Goal: Task Accomplishment & Management: Manage account settings

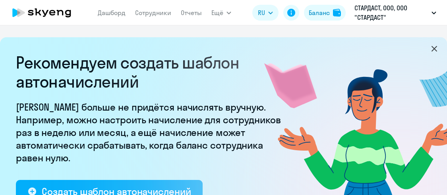
select select "10"
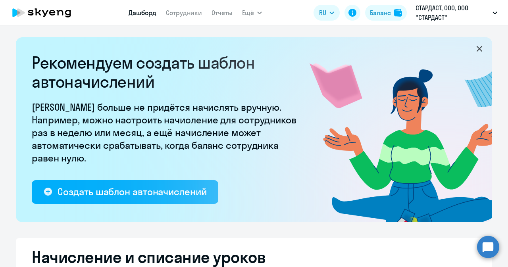
click at [138, 15] on link "Дашборд" at bounding box center [143, 13] width 28 height 8
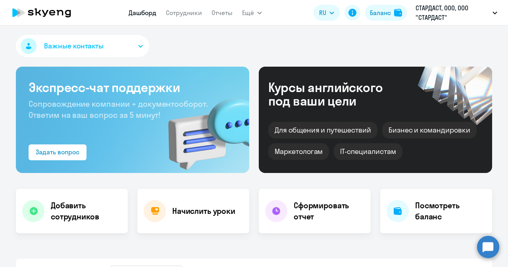
select select "30"
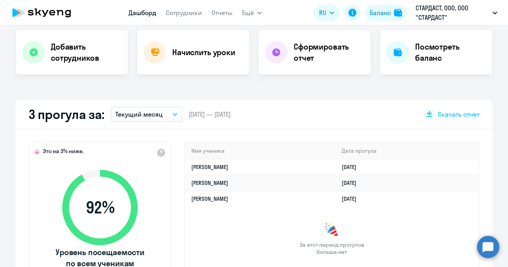
click at [168, 115] on button "Текущий месяц" at bounding box center [146, 114] width 71 height 15
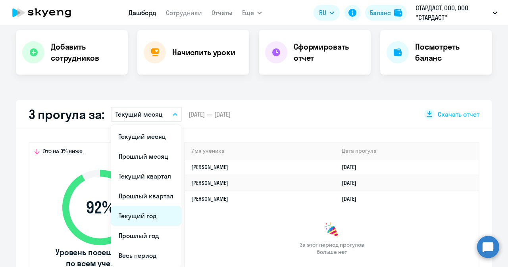
click at [148, 195] on li "Текущий год" at bounding box center [146, 216] width 71 height 20
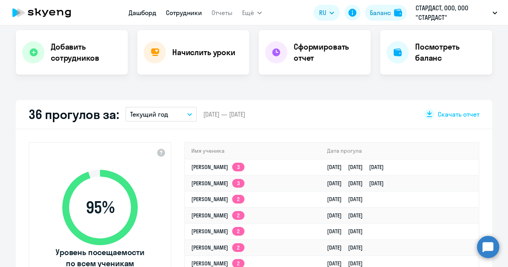
click at [191, 12] on link "Сотрудники" at bounding box center [184, 13] width 36 height 8
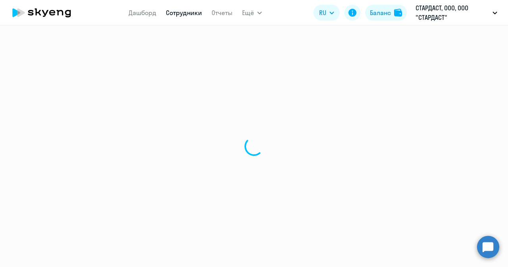
select select "30"
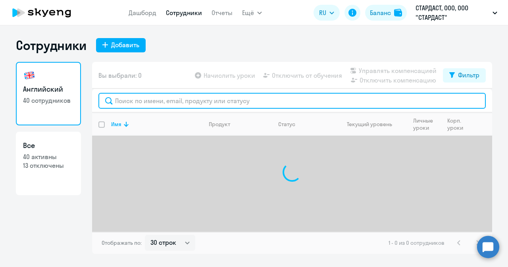
click at [201, 98] on input "text" at bounding box center [291, 101] width 387 height 16
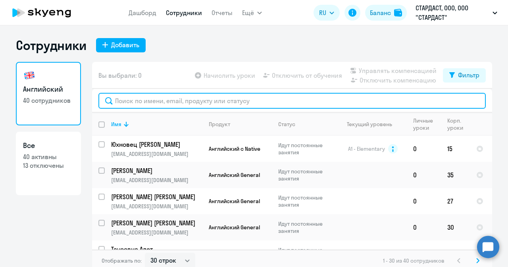
paste input "[PERSON_NAME][EMAIL_ADDRESS][DOMAIN_NAME]"
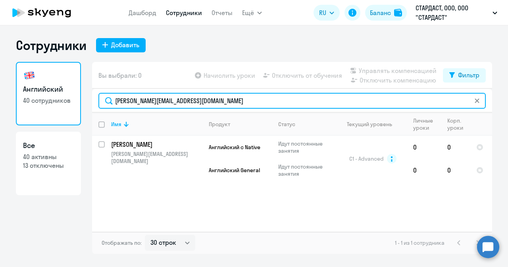
type input "[PERSON_NAME][EMAIL_ADDRESS][DOMAIN_NAME]"
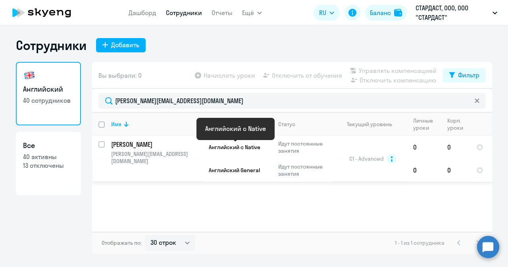
click at [253, 149] on span "Английский с Native" at bounding box center [235, 147] width 52 height 7
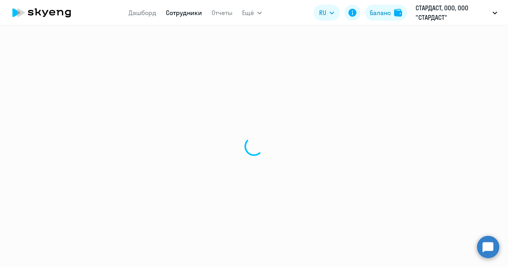
select select "english"
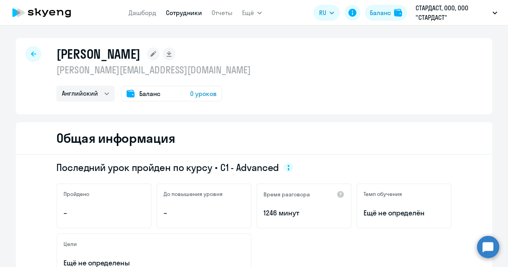
click at [156, 95] on span "Баланс" at bounding box center [149, 94] width 21 height 10
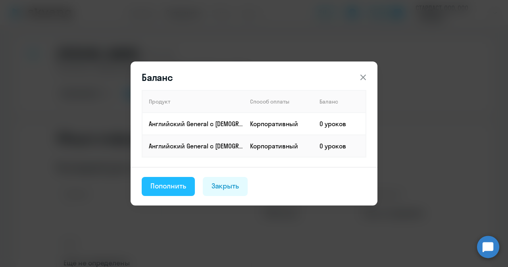
click at [169, 183] on div "Пополнить" at bounding box center [168, 186] width 36 height 10
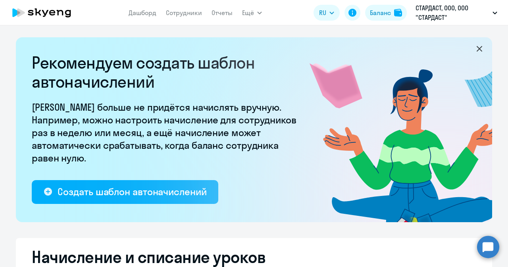
select select "10"
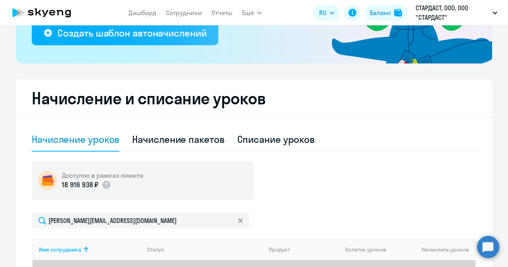
scroll to position [198, 0]
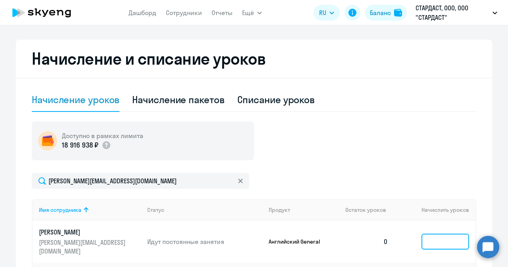
click at [440, 195] on input at bounding box center [446, 242] width 48 height 16
type input "1"
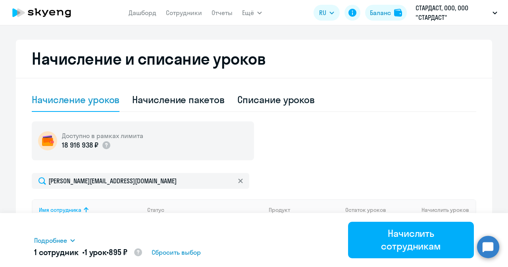
scroll to position [278, 0]
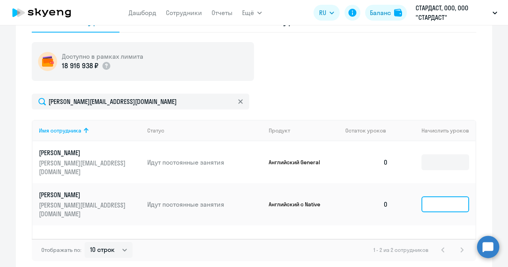
click at [442, 195] on input at bounding box center [446, 204] width 48 height 16
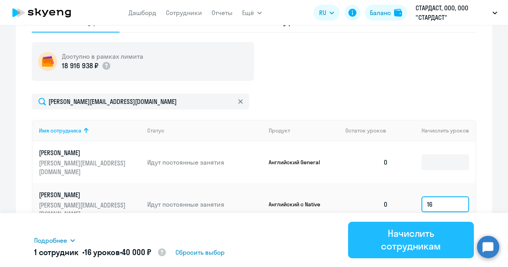
type input "16"
click at [418, 195] on div "Начислить сотрудникам" at bounding box center [411, 239] width 104 height 25
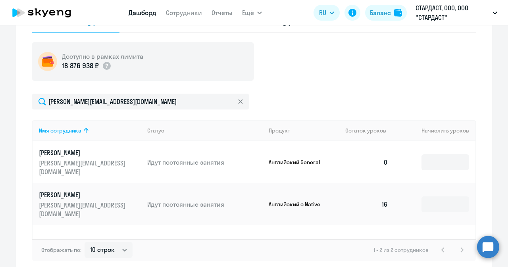
click at [138, 12] on link "Дашборд" at bounding box center [143, 13] width 28 height 8
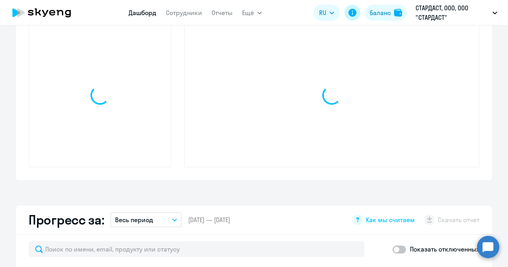
select select "30"
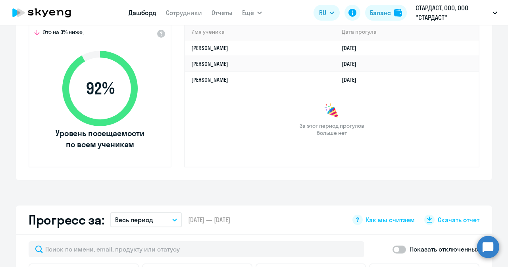
click at [181, 8] on nav "Дашборд Сотрудники Отчеты" at bounding box center [181, 13] width 104 height 16
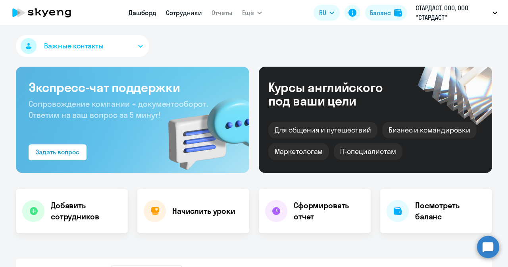
click at [192, 13] on link "Сотрудники" at bounding box center [184, 13] width 36 height 8
select select "30"
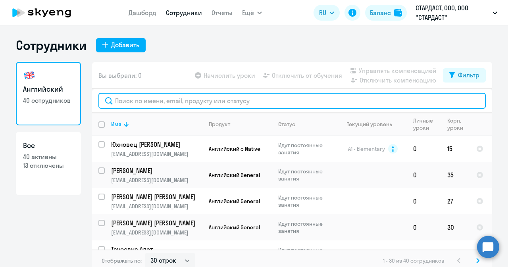
click at [206, 97] on input "text" at bounding box center [291, 101] width 387 height 16
paste input "[EMAIL_ADDRESS][DOMAIN_NAME]"
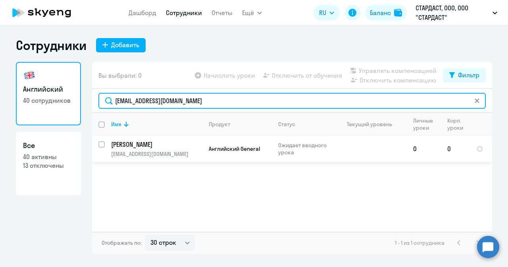
type input "[EMAIL_ADDRESS][DOMAIN_NAME]"
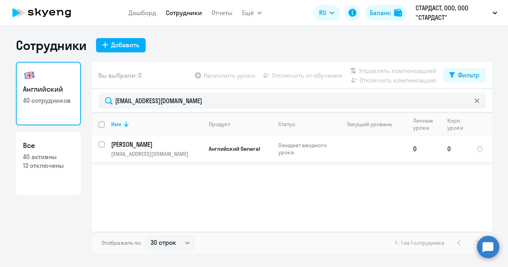
click at [173, 149] on td "Владимирович Алексей [EMAIL_ADDRESS][DOMAIN_NAME]" at bounding box center [154, 149] width 98 height 26
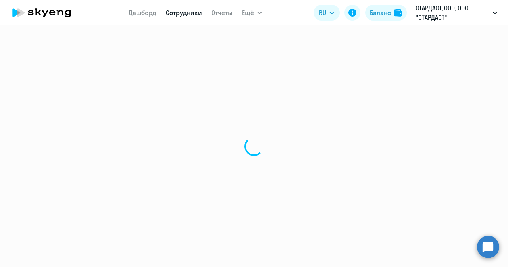
select select "english"
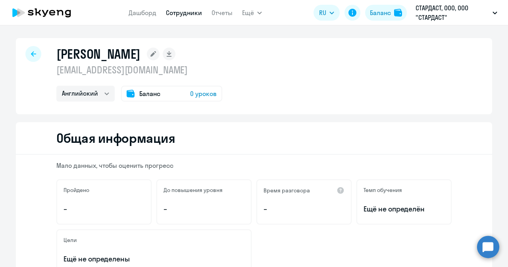
click at [139, 96] on span "Баланс" at bounding box center [149, 94] width 21 height 10
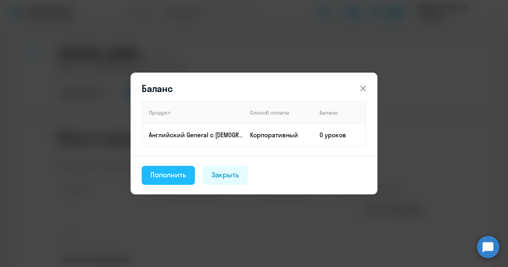
click at [170, 171] on div "Пополнить" at bounding box center [168, 175] width 36 height 10
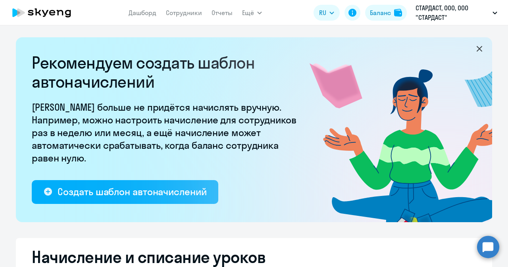
select select "10"
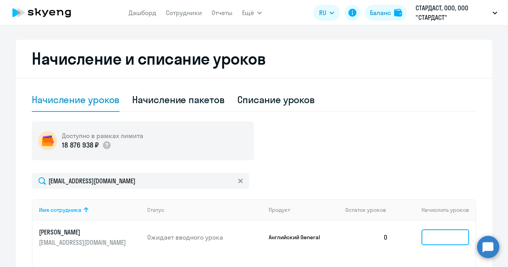
click at [433, 195] on input at bounding box center [446, 237] width 48 height 16
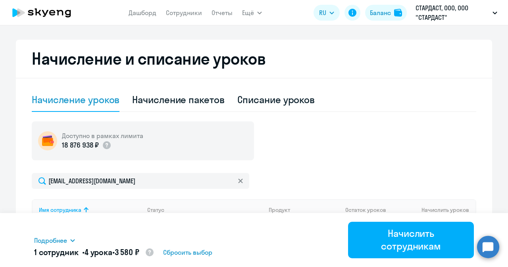
type input "4"
drag, startPoint x: 426, startPoint y: 225, endPoint x: 463, endPoint y: 128, distance: 104.3
click at [446, 128] on div "Доступно в рамках лимита 18 876 938 ₽" at bounding box center [254, 140] width 445 height 39
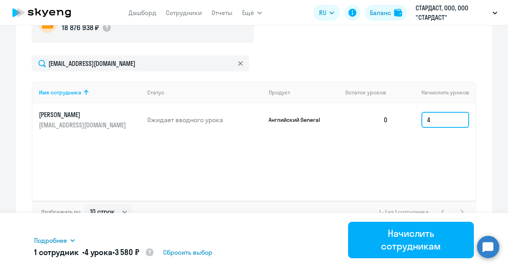
click at [446, 116] on input "4" at bounding box center [446, 120] width 48 height 16
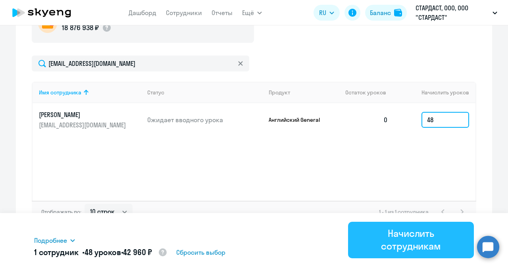
type input "48"
drag, startPoint x: 420, startPoint y: 250, endPoint x: 419, endPoint y: 243, distance: 6.4
click at [420, 195] on div "Начислить сотрудникам" at bounding box center [411, 239] width 104 height 25
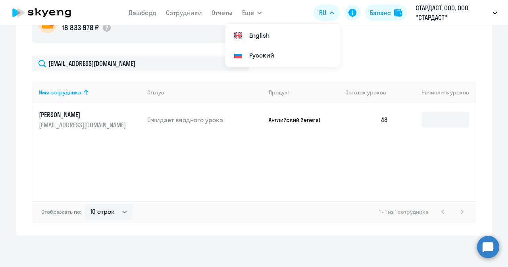
click at [56, 195] on div "Рекомендуем создать шаблон автоначислений Уроки больше не придётся начислять вр…" at bounding box center [254, 146] width 508 height 242
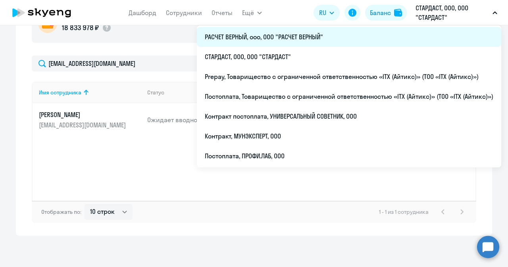
click at [271, 39] on li "РАСЧЕТ ВЕРНЫЙ, ооо, ООО "РАСЧЕТ ВЕРНЫЙ"" at bounding box center [349, 37] width 304 height 20
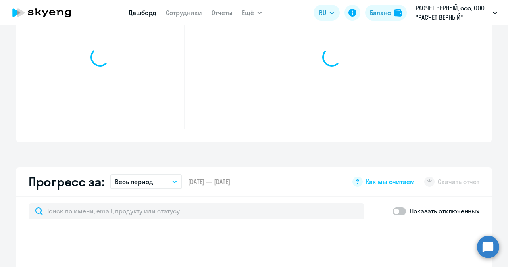
scroll to position [387, 0]
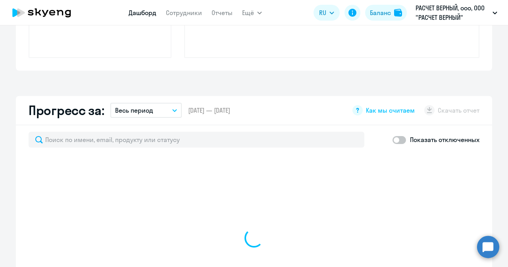
select select "30"
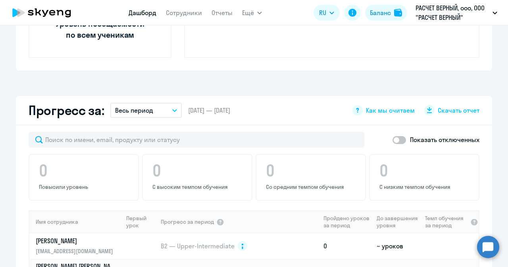
scroll to position [149, 0]
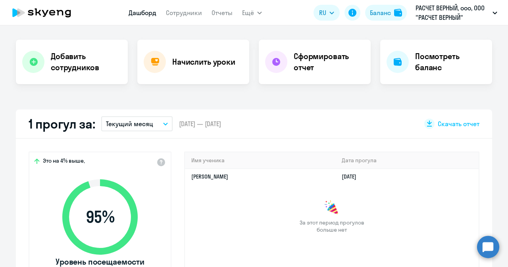
click at [165, 122] on button "Текущий месяц" at bounding box center [136, 123] width 71 height 15
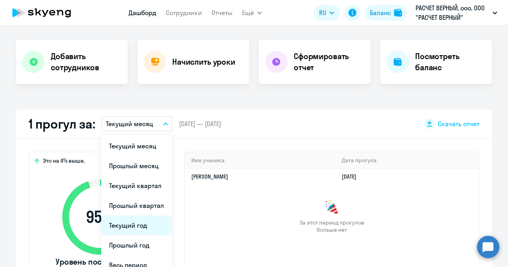
click at [131, 195] on li "Текущий год" at bounding box center [136, 226] width 71 height 20
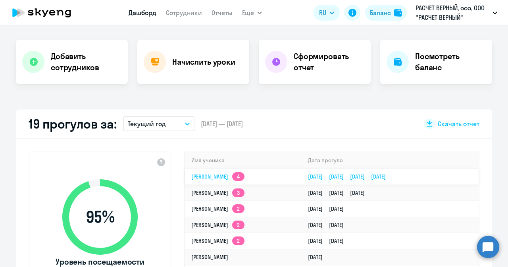
click at [218, 174] on link "Юлия Анатольевна 4" at bounding box center [217, 176] width 53 height 7
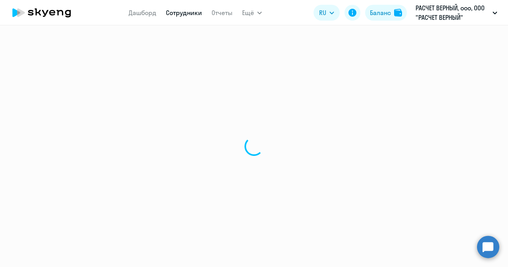
select select "english"
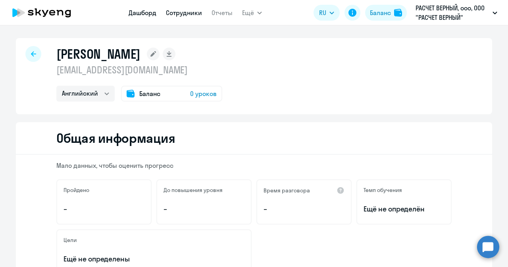
click at [148, 11] on link "Дашборд" at bounding box center [143, 13] width 28 height 8
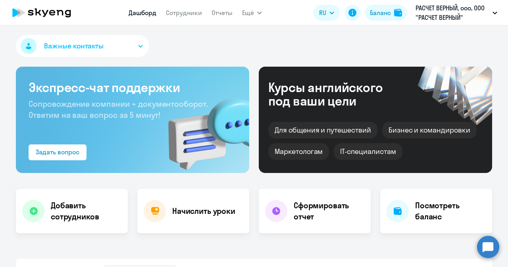
select select "30"
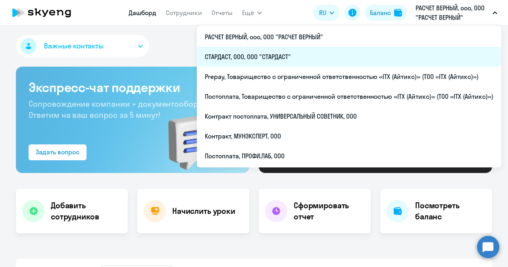
click at [250, 57] on li "СТАРДАСТ, ООО, ООО "СТАРДАСТ"" at bounding box center [349, 57] width 304 height 20
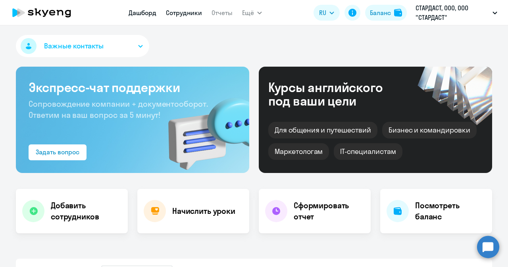
select select "30"
click at [186, 15] on link "Сотрудники" at bounding box center [184, 13] width 36 height 8
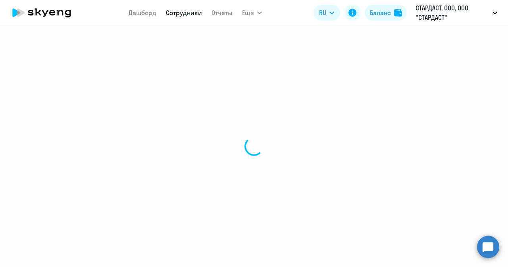
select select "30"
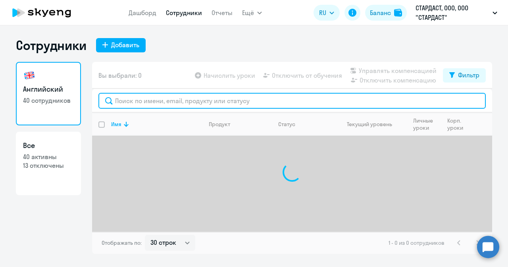
click at [175, 102] on input "text" at bounding box center [291, 101] width 387 height 16
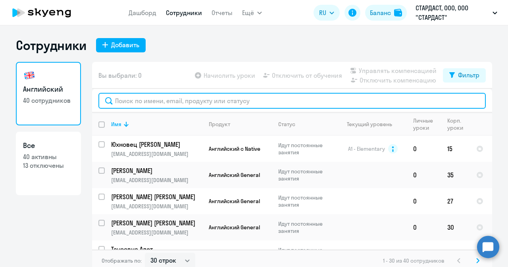
paste input "[EMAIL_ADDRESS][DOMAIN_NAME]"
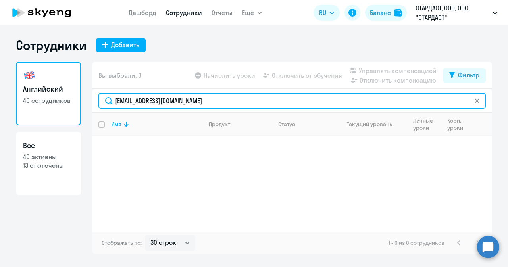
type input "[EMAIL_ADDRESS][DOMAIN_NAME]"
